Goal: Book appointment/travel/reservation

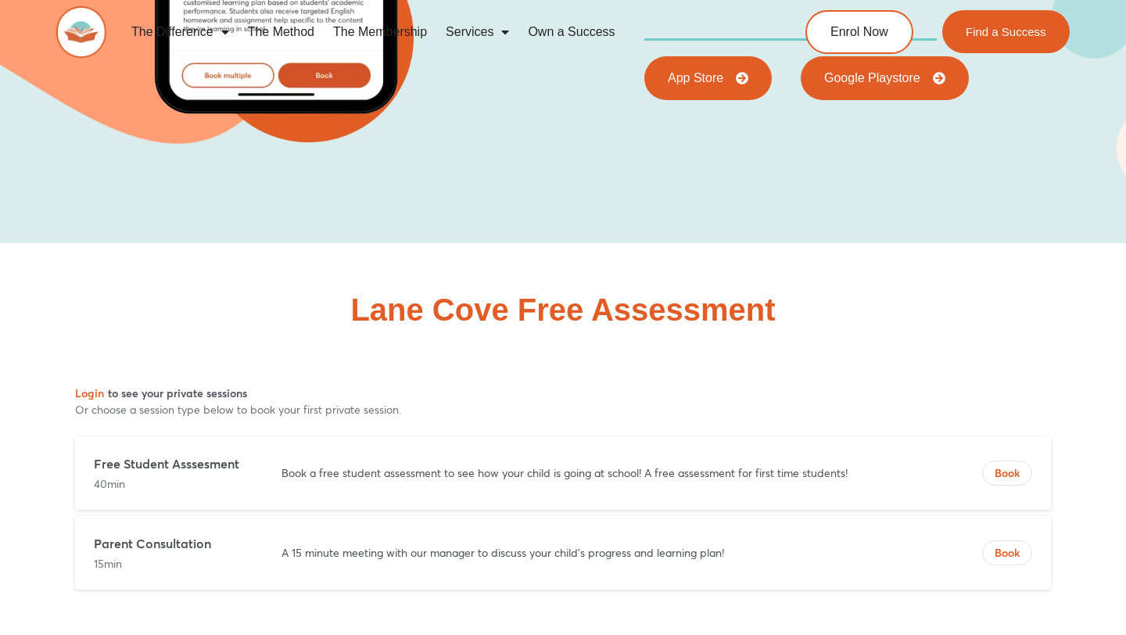
scroll to position [8570, 0]
click at [1014, 465] on span "Book" at bounding box center [1007, 473] width 49 height 16
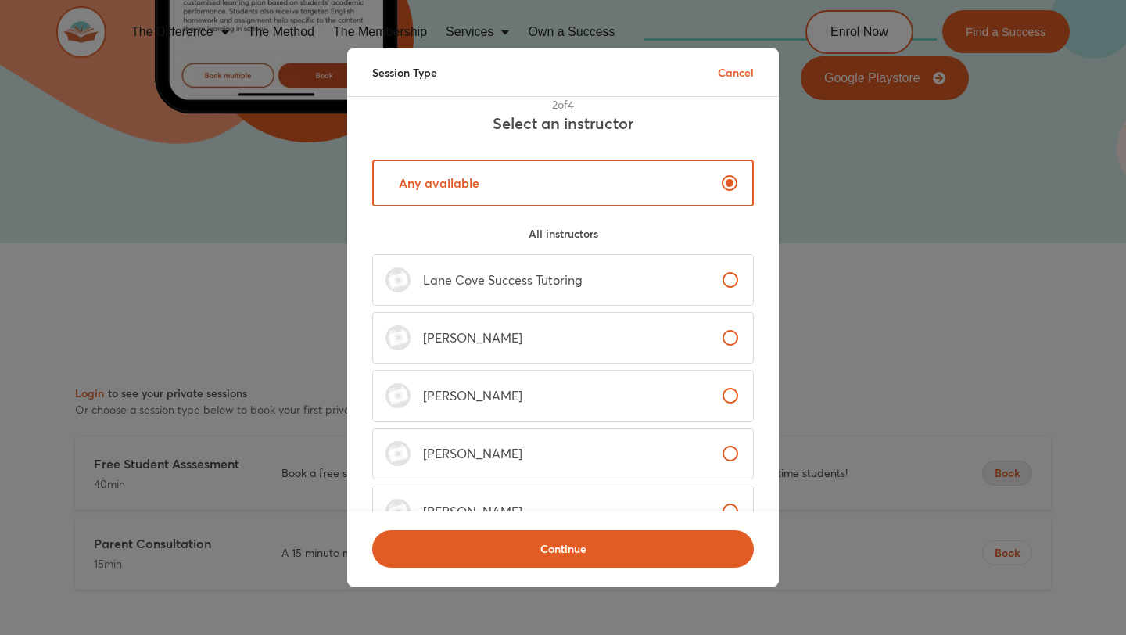
scroll to position [0, 0]
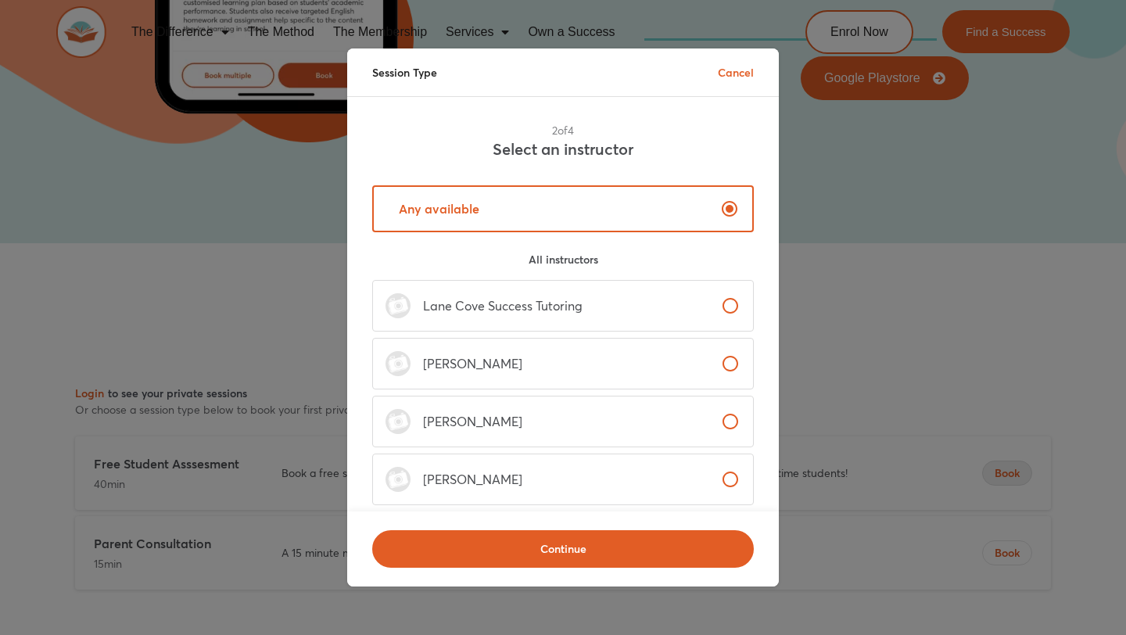
click at [609, 301] on label "Lane Cove Success Tutoring" at bounding box center [563, 306] width 382 height 52
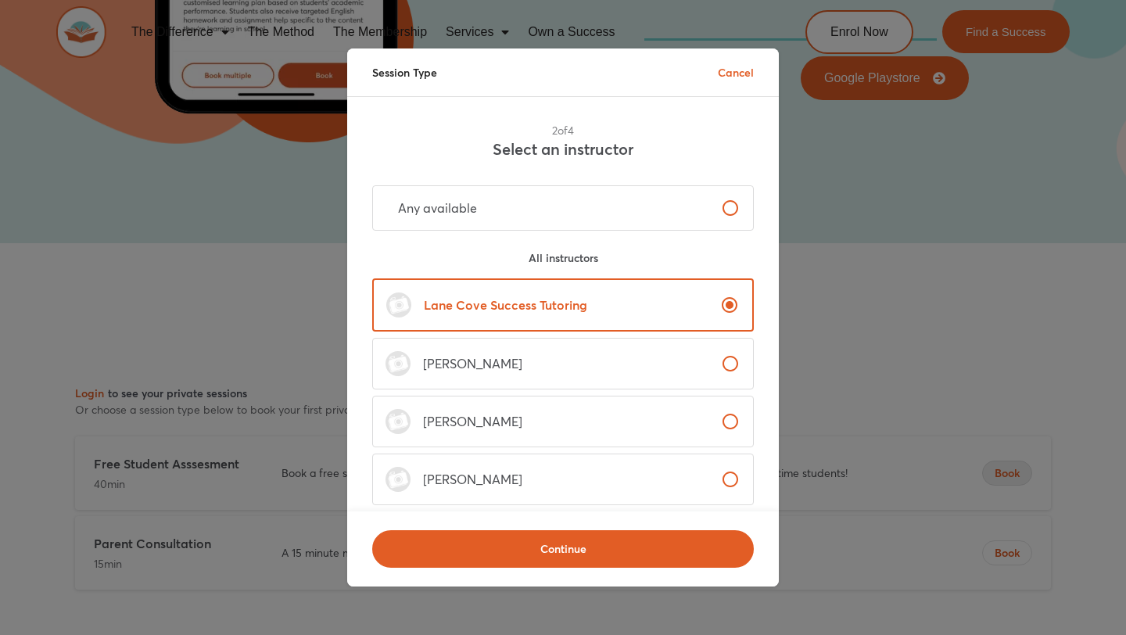
click at [620, 179] on div "Any available All instructors Lane Cove Success Tutoring [PERSON_NAME] [PERSON_…" at bounding box center [563, 393] width 394 height 467
click at [620, 198] on label "Any available" at bounding box center [563, 207] width 382 height 45
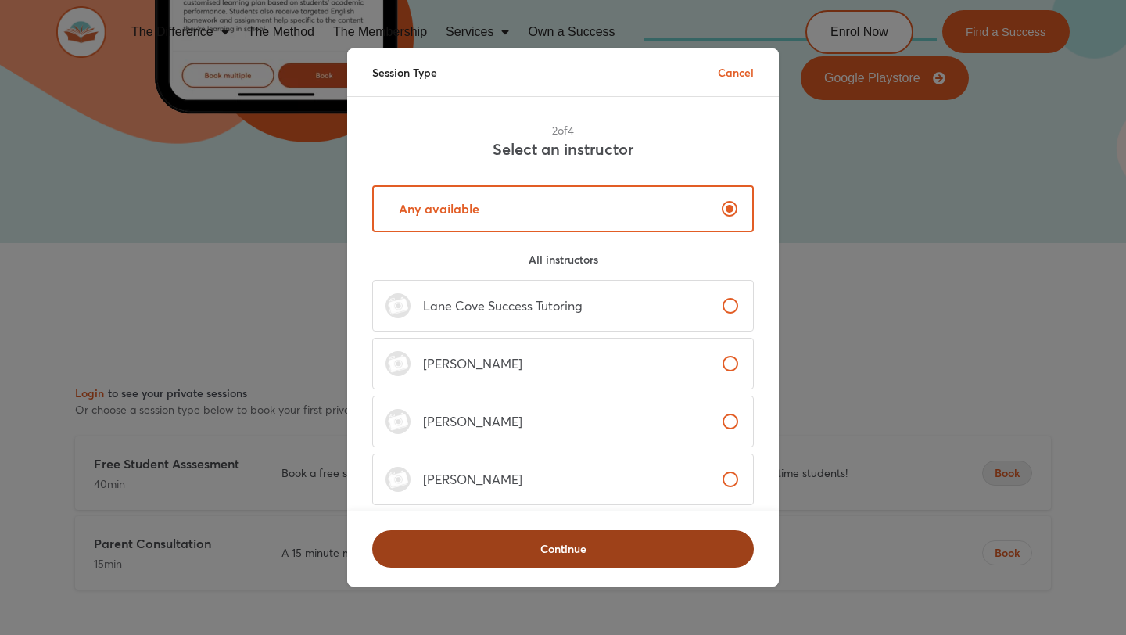
click at [631, 551] on span "Continue" at bounding box center [563, 549] width 341 height 16
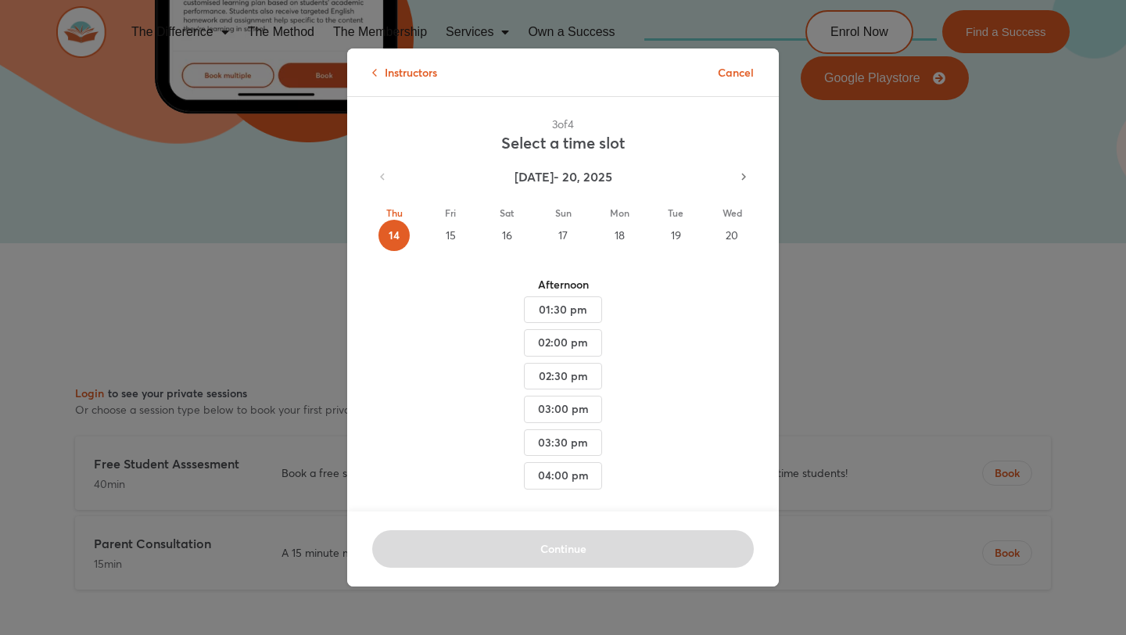
click at [456, 232] on div "15" at bounding box center [450, 235] width 31 height 31
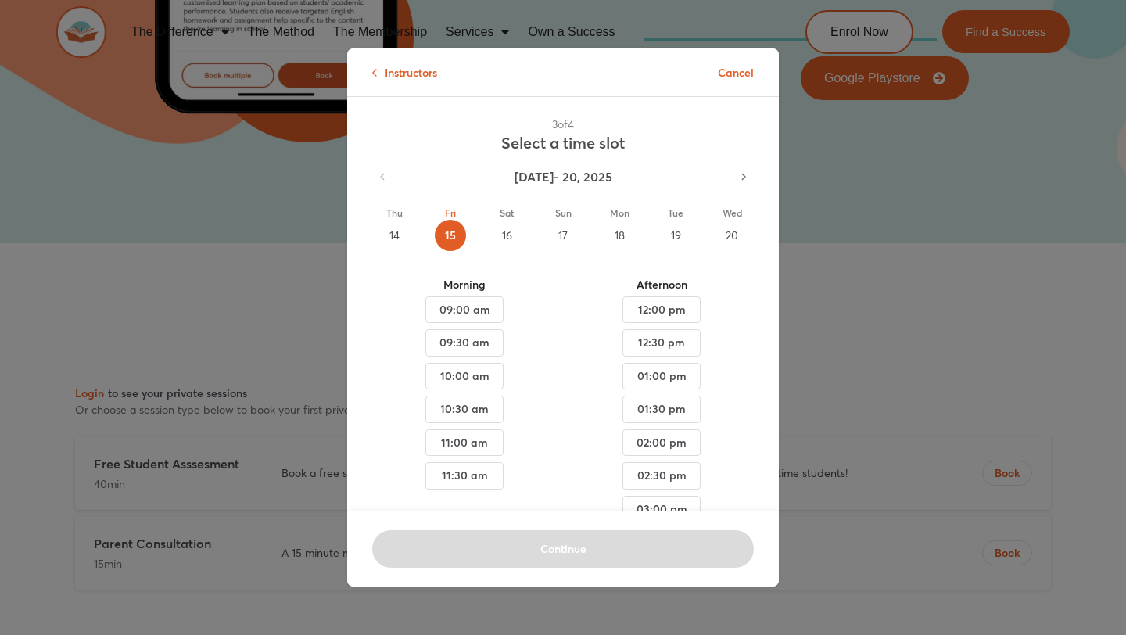
click at [502, 237] on div "16" at bounding box center [506, 235] width 31 height 31
click at [402, 234] on div "14" at bounding box center [394, 235] width 31 height 31
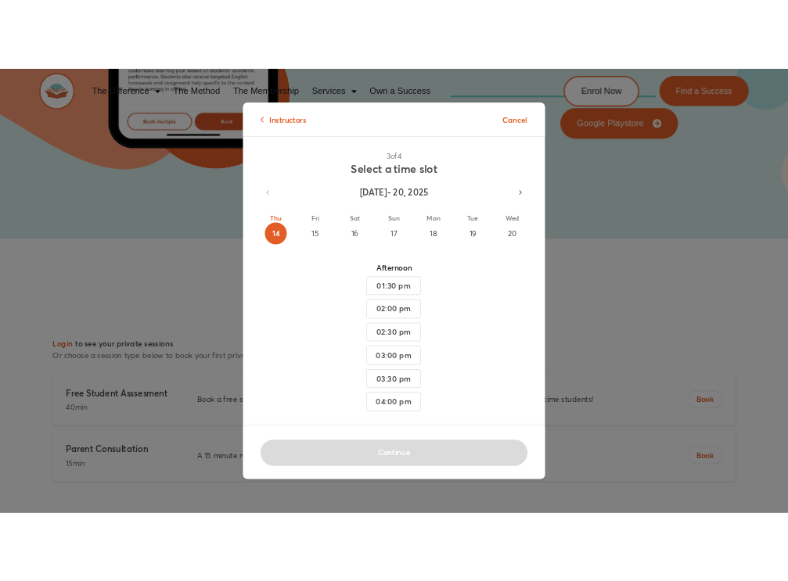
scroll to position [8454, 0]
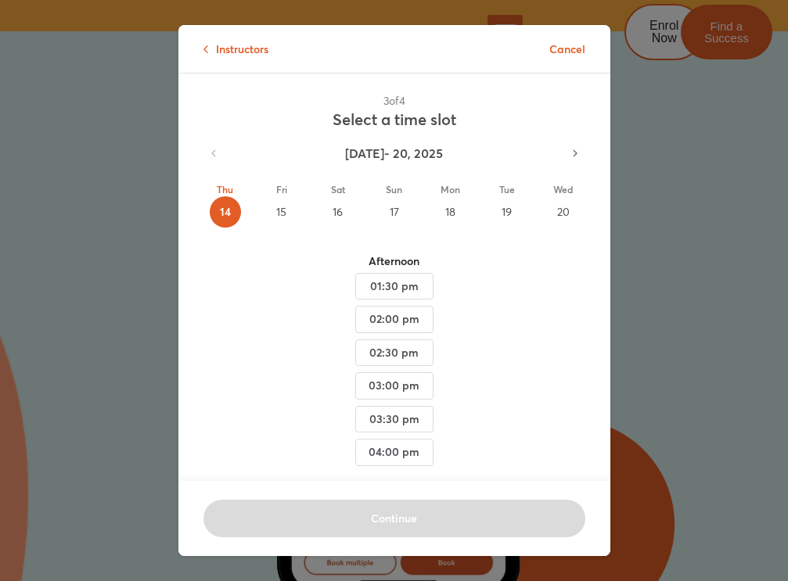
click at [344, 215] on div "16" at bounding box center [337, 211] width 31 height 31
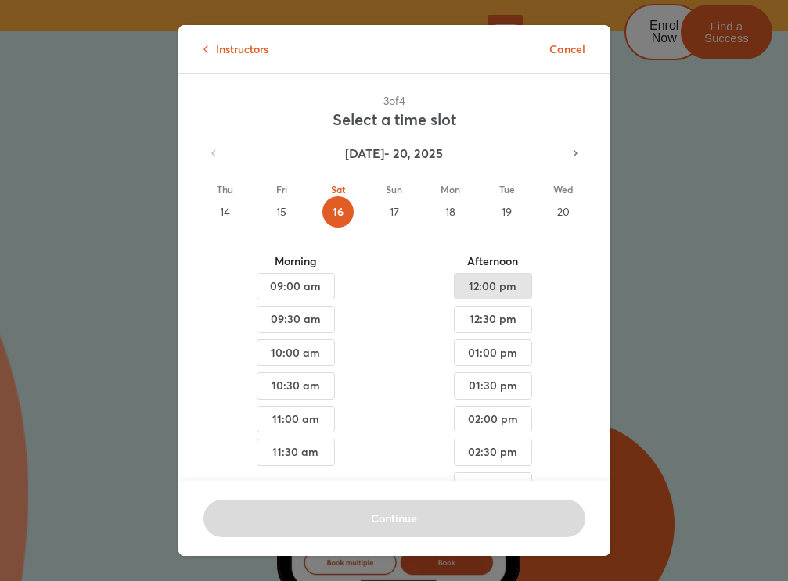
click at [322, 288] on span "12:00 pm" at bounding box center [296, 287] width 52 height 20
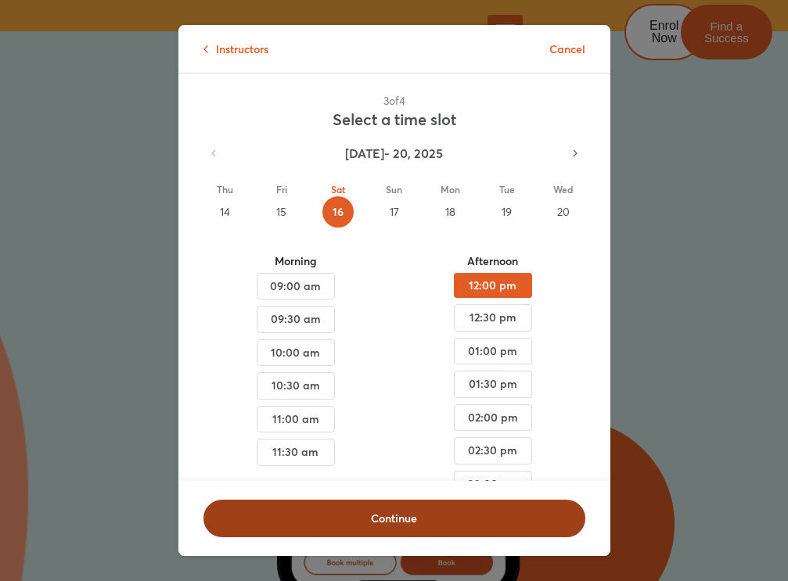
click at [411, 519] on span "Continue" at bounding box center [394, 519] width 341 height 16
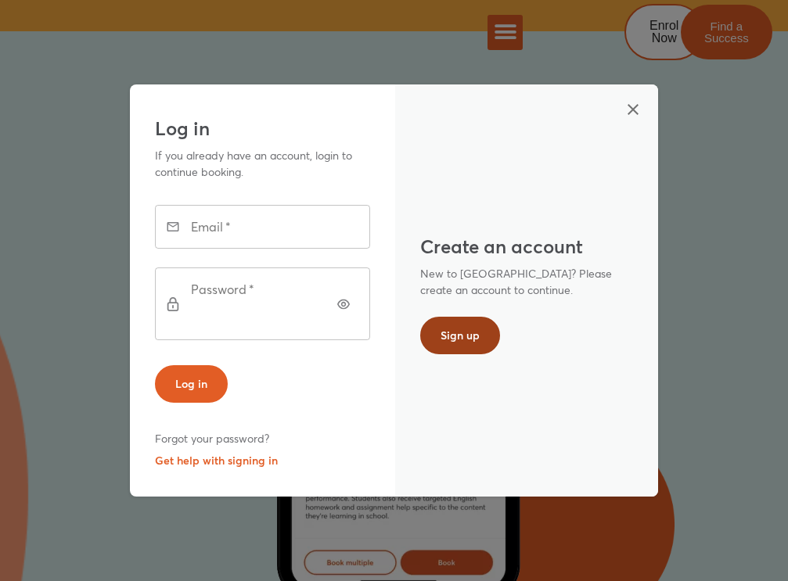
click at [444, 341] on span "Sign up" at bounding box center [459, 336] width 39 height 16
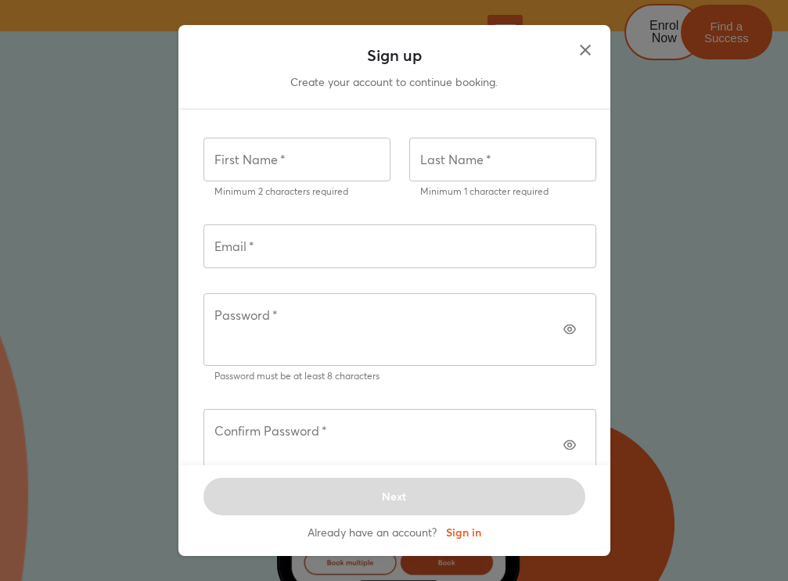
click at [323, 180] on input "text" at bounding box center [296, 160] width 187 height 44
click at [584, 59] on icon "button" at bounding box center [585, 50] width 19 height 19
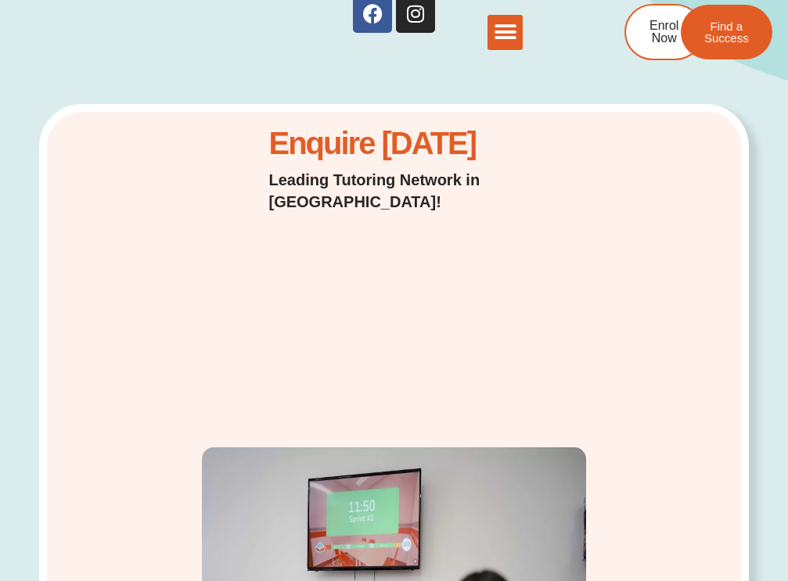
scroll to position [0, 0]
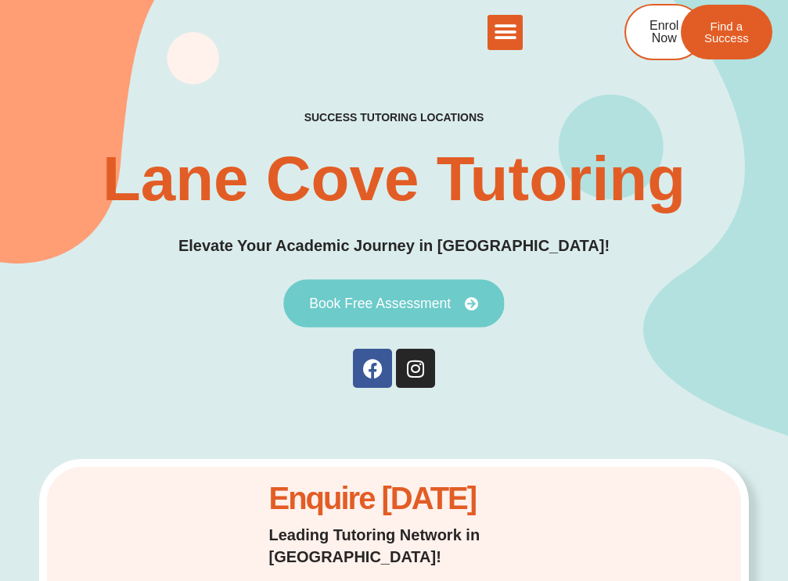
click at [449, 287] on link "Book Free Assessment" at bounding box center [393, 303] width 221 height 49
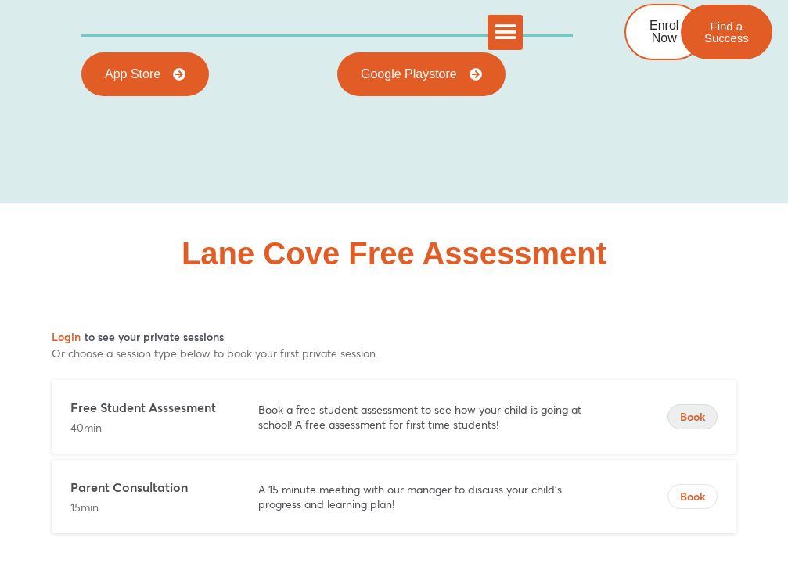
click at [691, 409] on span "Book" at bounding box center [692, 417] width 49 height 16
